Goal: Use online tool/utility: Utilize a website feature to perform a specific function

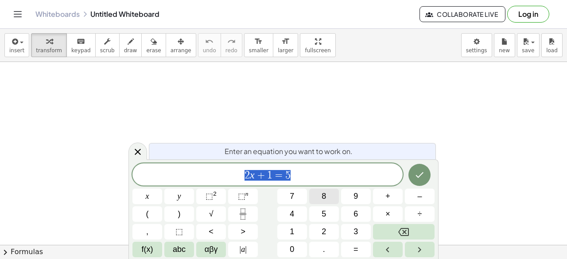
click at [313, 200] on button "8" at bounding box center [324, 196] width 30 height 15
click at [414, 196] on button "–" at bounding box center [420, 196] width 30 height 15
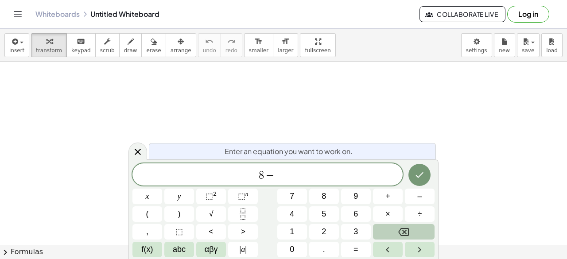
click at [417, 231] on button "Backspace" at bounding box center [404, 231] width 62 height 15
click at [416, 201] on button "–" at bounding box center [420, 196] width 30 height 15
click at [350, 228] on button "3" at bounding box center [356, 231] width 30 height 15
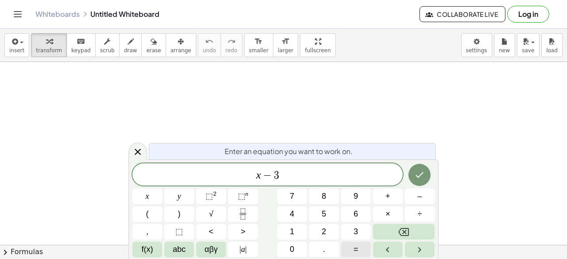
click at [351, 254] on button "=" at bounding box center [356, 249] width 30 height 15
click at [328, 210] on button "5" at bounding box center [324, 213] width 30 height 15
click at [393, 234] on button "Backspace" at bounding box center [404, 231] width 62 height 15
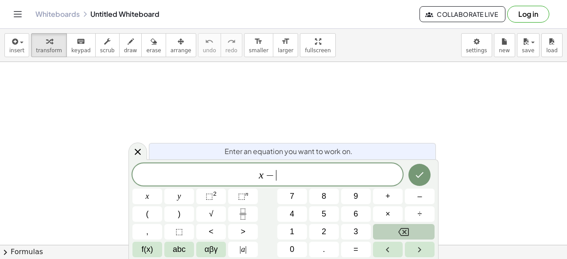
click at [393, 234] on button "Backspace" at bounding box center [404, 231] width 62 height 15
click at [332, 196] on button "8" at bounding box center [324, 196] width 30 height 15
click at [421, 203] on button "–" at bounding box center [420, 196] width 30 height 15
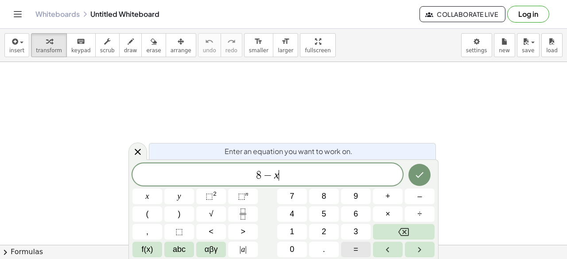
click at [351, 247] on button "=" at bounding box center [356, 249] width 30 height 15
click at [330, 212] on button "5" at bounding box center [324, 213] width 30 height 15
drag, startPoint x: 139, startPoint y: 71, endPoint x: 140, endPoint y: 89, distance: 17.7
click at [397, 238] on button "Backspace" at bounding box center [404, 231] width 62 height 15
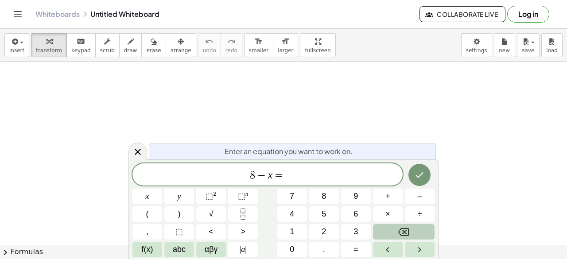
click at [397, 238] on button "Backspace" at bounding box center [404, 231] width 62 height 15
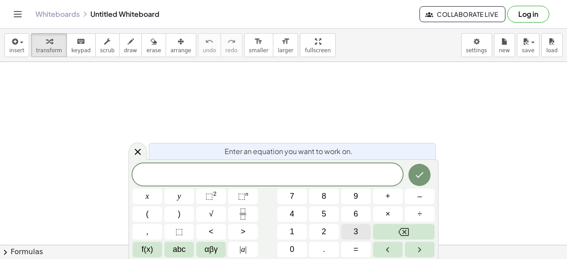
click at [355, 228] on span "3" at bounding box center [355, 232] width 4 height 12
click at [391, 230] on button "Backspace" at bounding box center [404, 231] width 62 height 15
click at [330, 198] on button "8" at bounding box center [324, 196] width 30 height 15
click at [355, 232] on span "3" at bounding box center [355, 232] width 4 height 12
click at [405, 235] on icon "Backspace" at bounding box center [403, 232] width 11 height 8
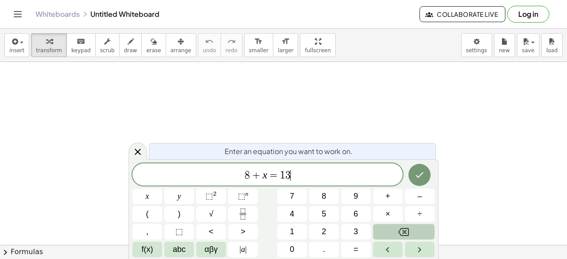
click at [410, 231] on button "Backspace" at bounding box center [404, 231] width 62 height 15
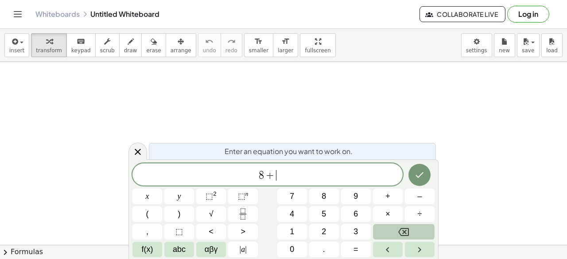
click at [410, 231] on button "Backspace" at bounding box center [404, 231] width 62 height 15
click at [395, 228] on button "Backspace" at bounding box center [404, 231] width 62 height 15
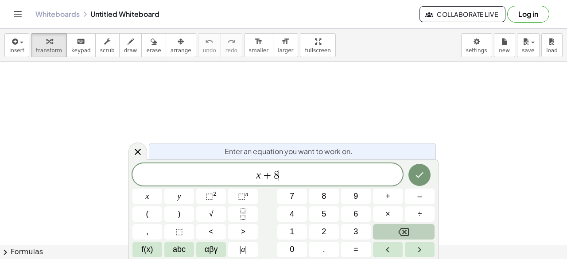
click at [395, 228] on button "Backspace" at bounding box center [404, 231] width 62 height 15
click at [266, 175] on span "8 + x ​ = 1 3" at bounding box center [267, 175] width 270 height 12
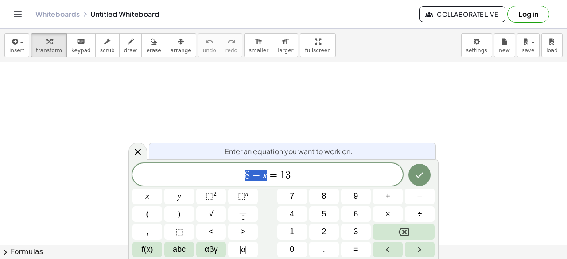
drag, startPoint x: 266, startPoint y: 175, endPoint x: 239, endPoint y: 171, distance: 28.2
click at [404, 226] on button "Backspace" at bounding box center [404, 231] width 62 height 15
click at [341, 169] on div "8 + ​ = 1 3" at bounding box center [267, 174] width 270 height 22
click at [415, 228] on button "Backspace" at bounding box center [404, 231] width 62 height 15
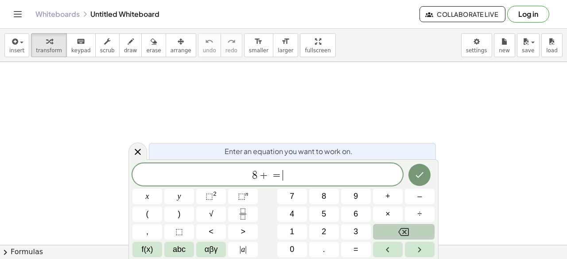
click at [415, 228] on button "Backspace" at bounding box center [404, 231] width 62 height 15
click at [399, 233] on icon "Backspace" at bounding box center [403, 232] width 11 height 11
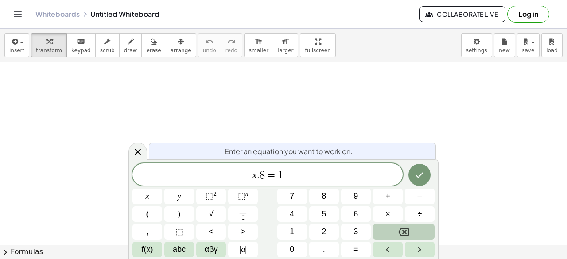
click at [399, 233] on icon "Backspace" at bounding box center [403, 232] width 11 height 11
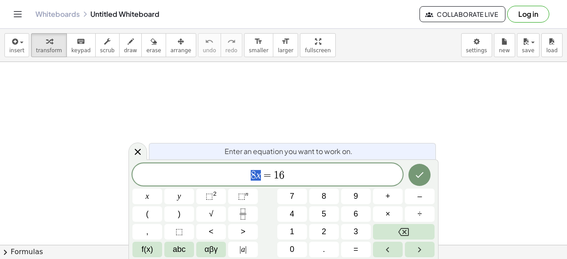
drag, startPoint x: 259, startPoint y: 177, endPoint x: 253, endPoint y: 176, distance: 6.2
click at [320, 172] on span "​ = 1 6" at bounding box center [267, 175] width 270 height 12
